Goal: Information Seeking & Learning: Check status

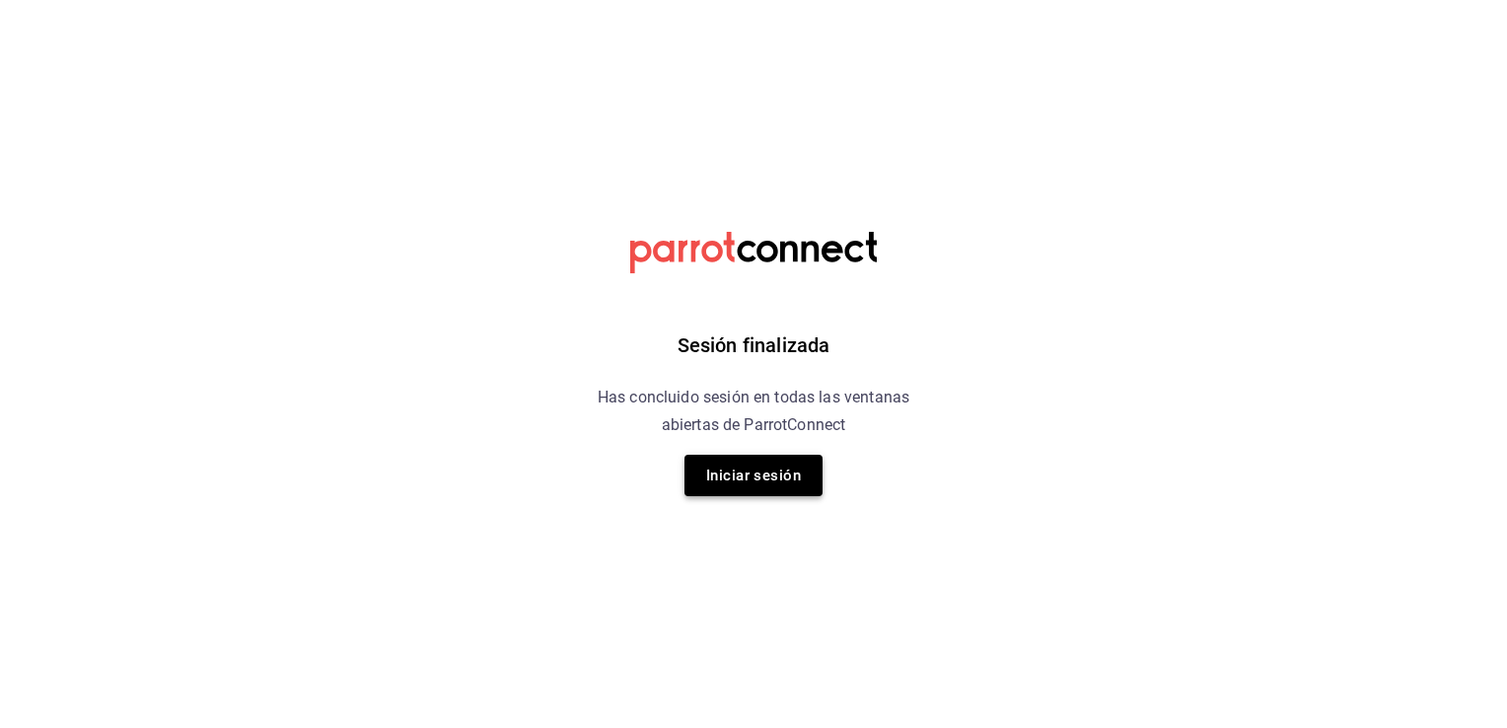
click at [768, 474] on button "Iniciar sesión" at bounding box center [753, 475] width 138 height 41
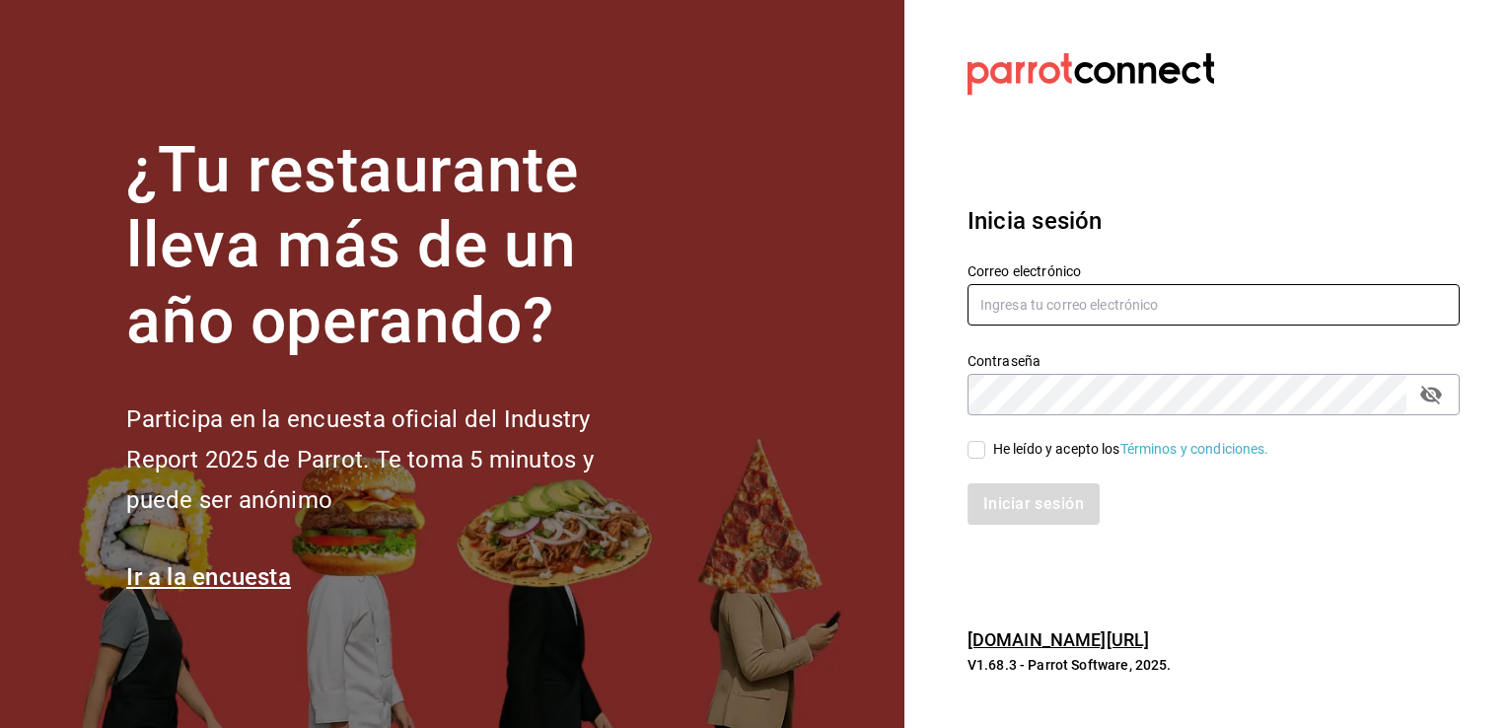
type input "[EMAIL_ADDRESS][PERSON_NAME][DOMAIN_NAME]"
click at [982, 449] on input "He leído y acepto los Términos y condiciones." at bounding box center [976, 450] width 18 height 18
checkbox input "true"
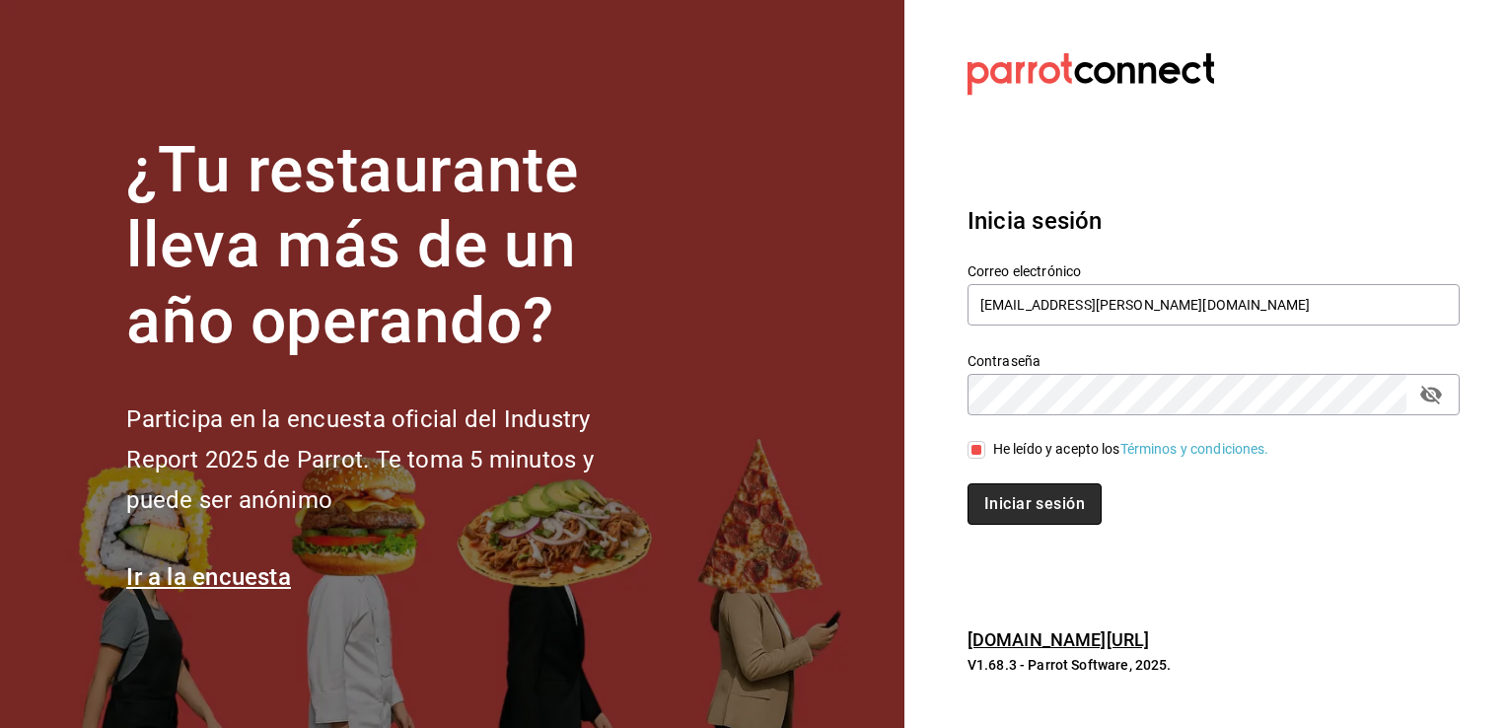
click at [1035, 505] on button "Iniciar sesión" at bounding box center [1034, 503] width 134 height 41
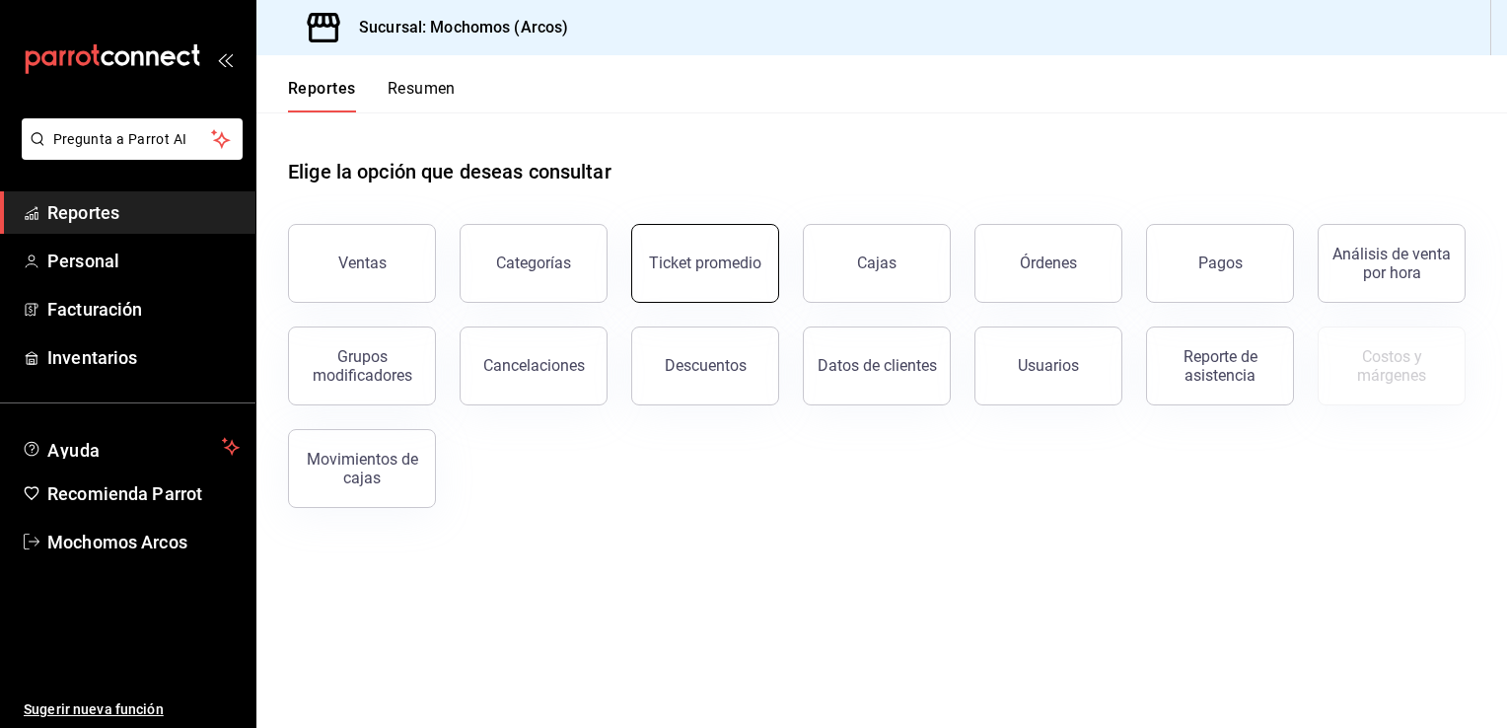
click at [714, 262] on div "Ticket promedio" at bounding box center [705, 262] width 112 height 19
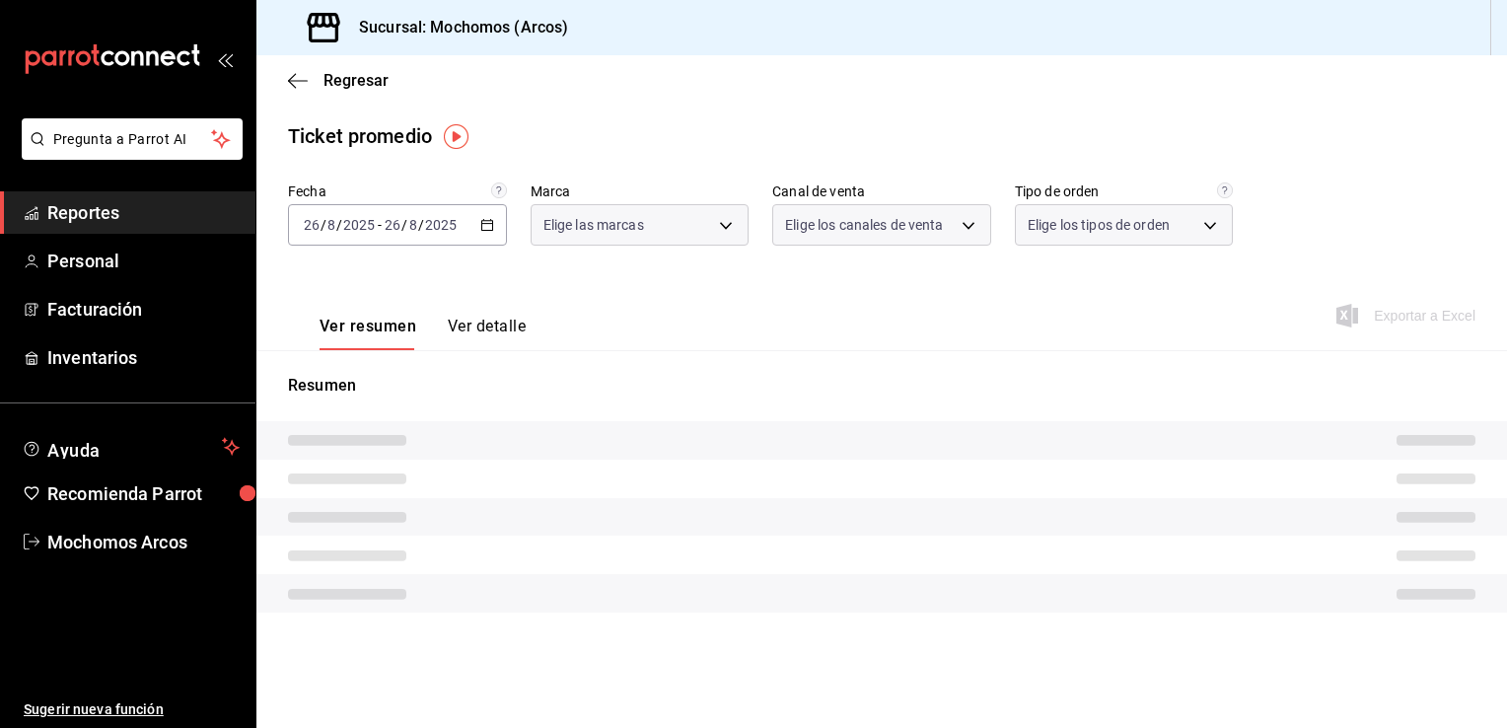
type input "dd36a3dd-8c35-4563-bc3a-0ae6137ce787"
type input "PARROT,UBER_EATS,RAPPI,DIDI_FOOD,ONLINE"
type input "c6b8ee8d-4955-4723-bae1-372b147e207b,27be71f3-ce18-4cfa-bd3b-e966efc6a73f,EXTER…"
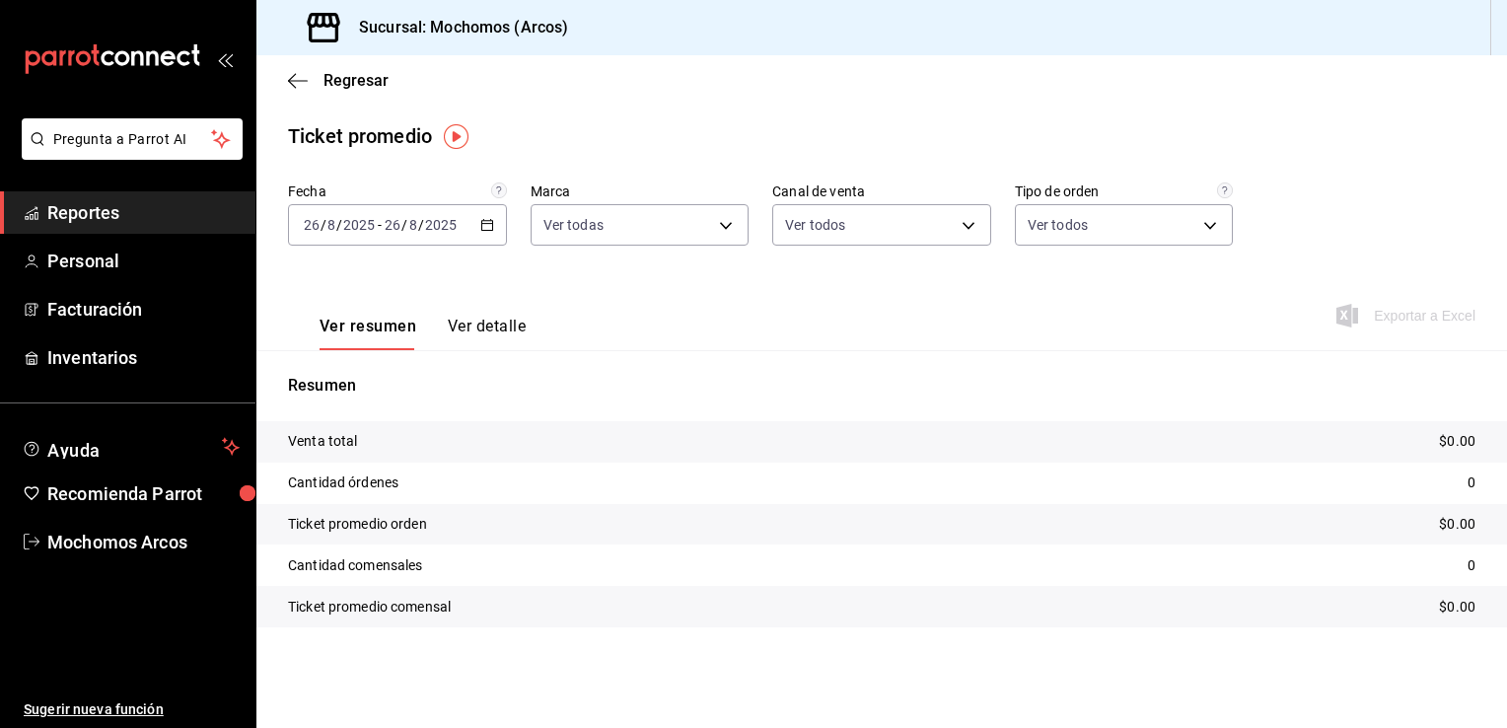
click at [491, 222] on icon "button" at bounding box center [487, 225] width 14 height 14
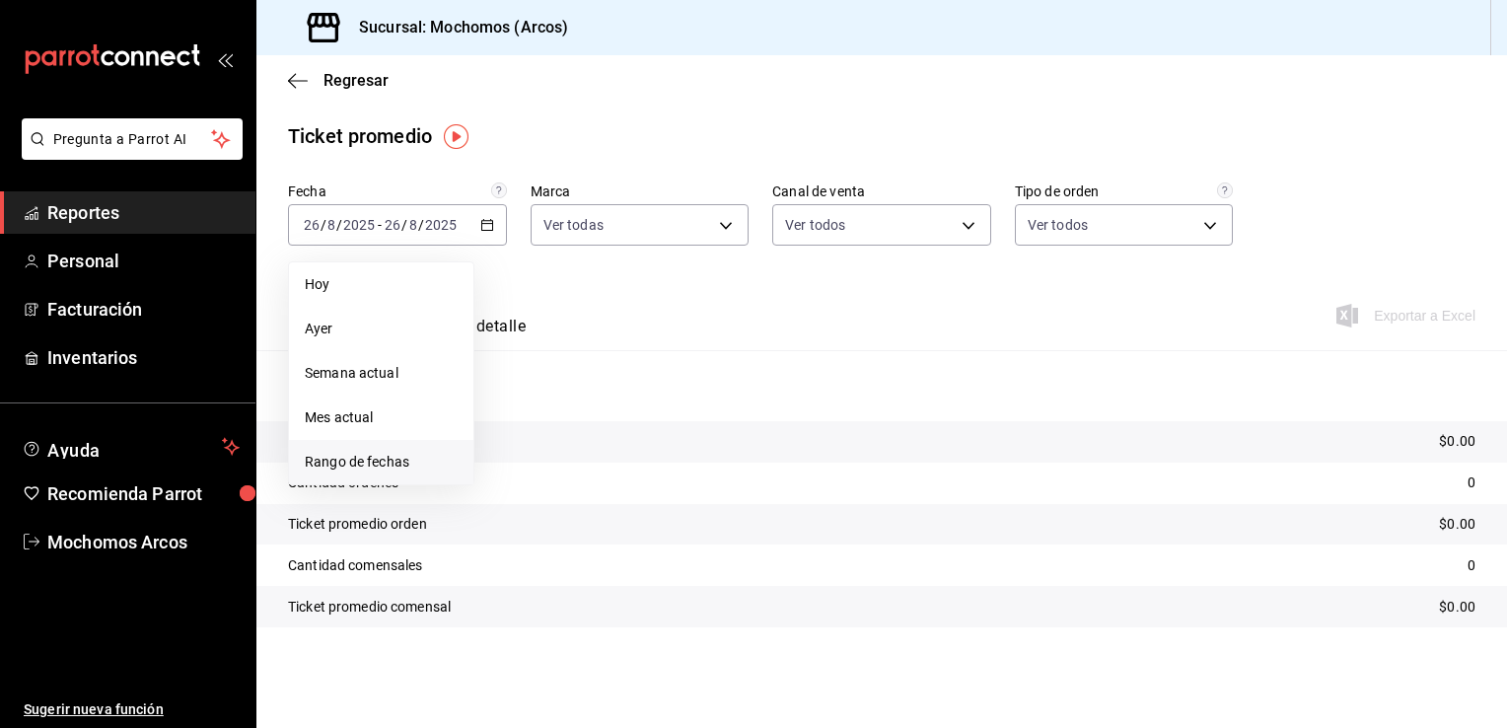
click at [359, 464] on span "Rango de fechas" at bounding box center [381, 462] width 153 height 21
click at [509, 527] on abbr "25" at bounding box center [515, 530] width 13 height 14
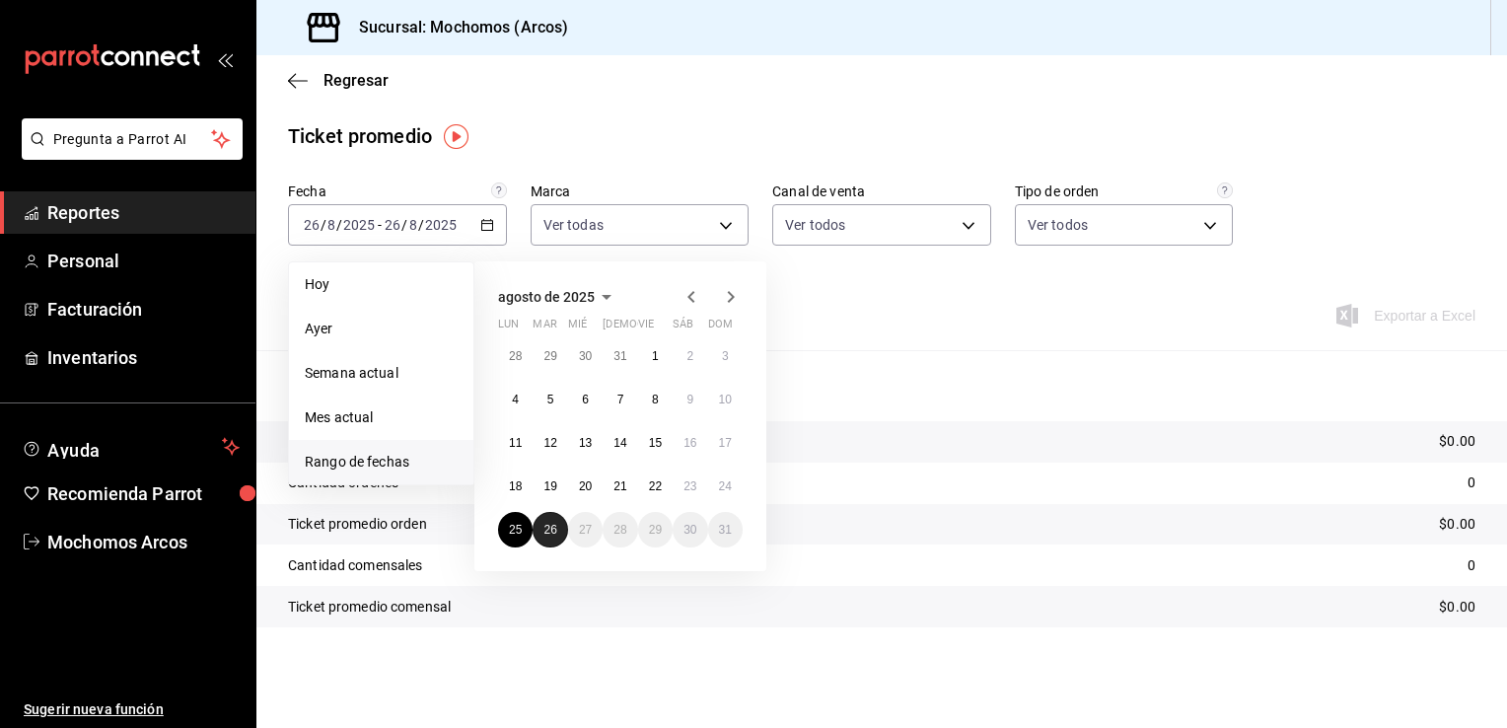
click at [548, 527] on abbr "26" at bounding box center [549, 530] width 13 height 14
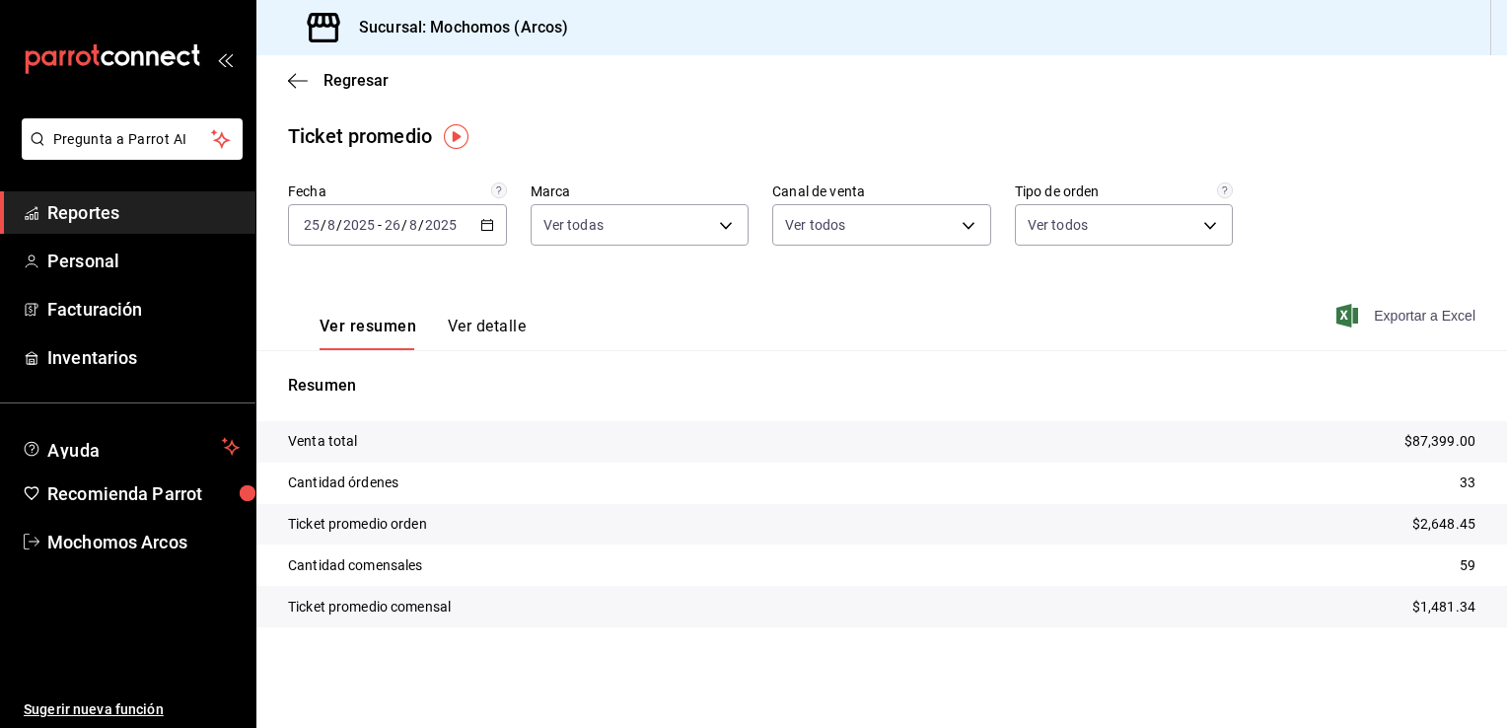
click at [1349, 311] on icon "button" at bounding box center [1347, 316] width 22 height 24
